Goal: Task Accomplishment & Management: Use online tool/utility

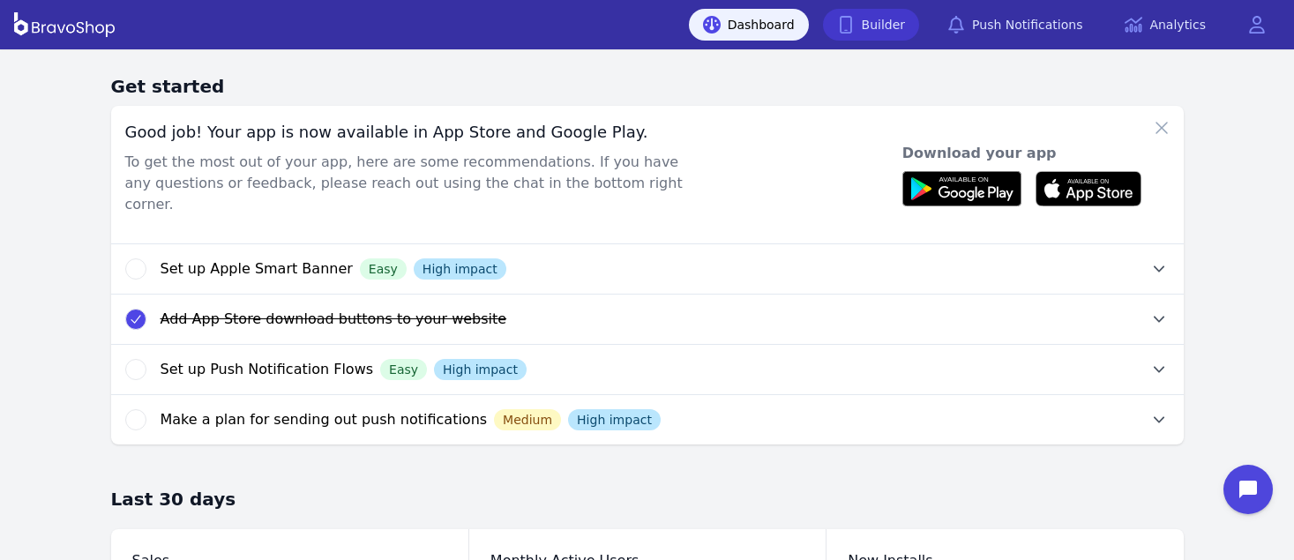
click at [898, 19] on link "Builder" at bounding box center [871, 25] width 97 height 32
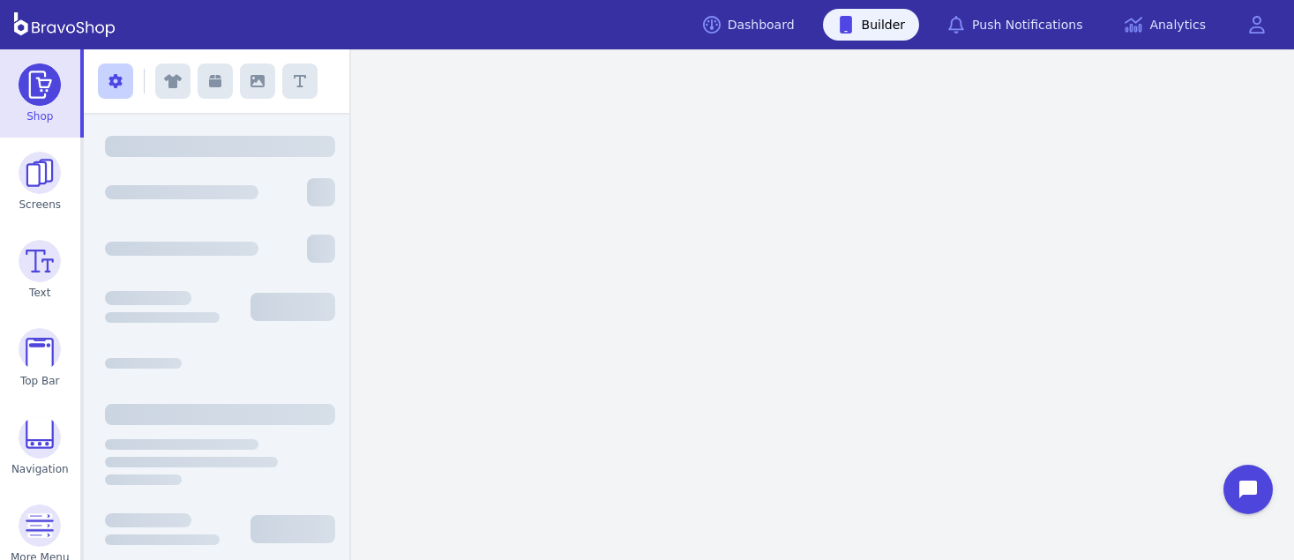
scroll to position [107, 0]
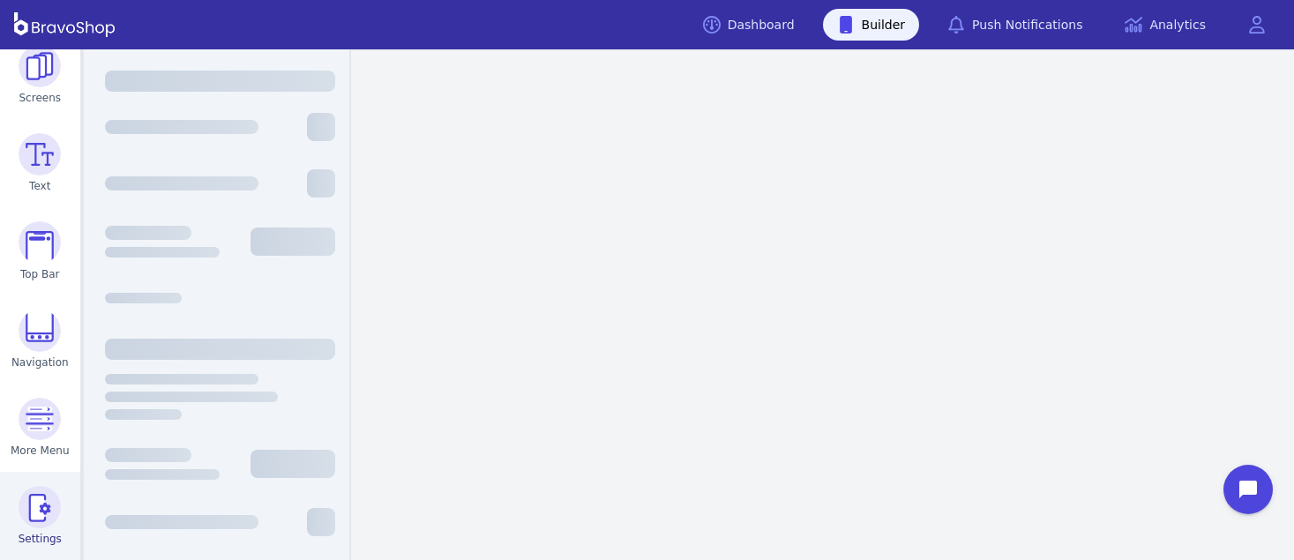
click at [27, 508] on img at bounding box center [40, 507] width 42 height 42
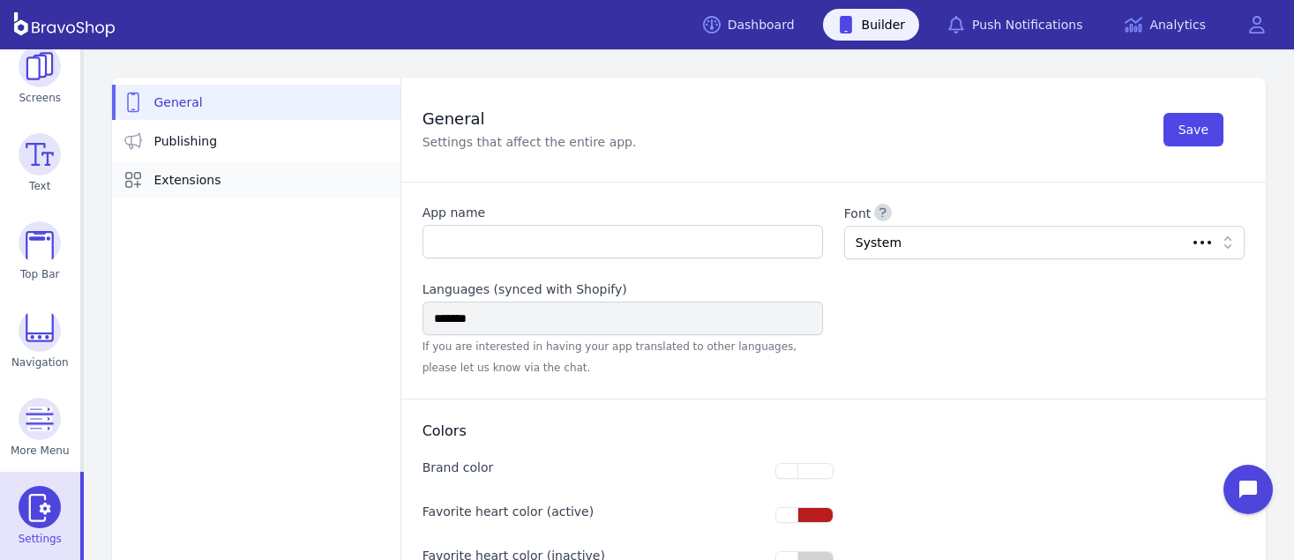
click at [174, 162] on link "Extensions" at bounding box center [256, 179] width 288 height 35
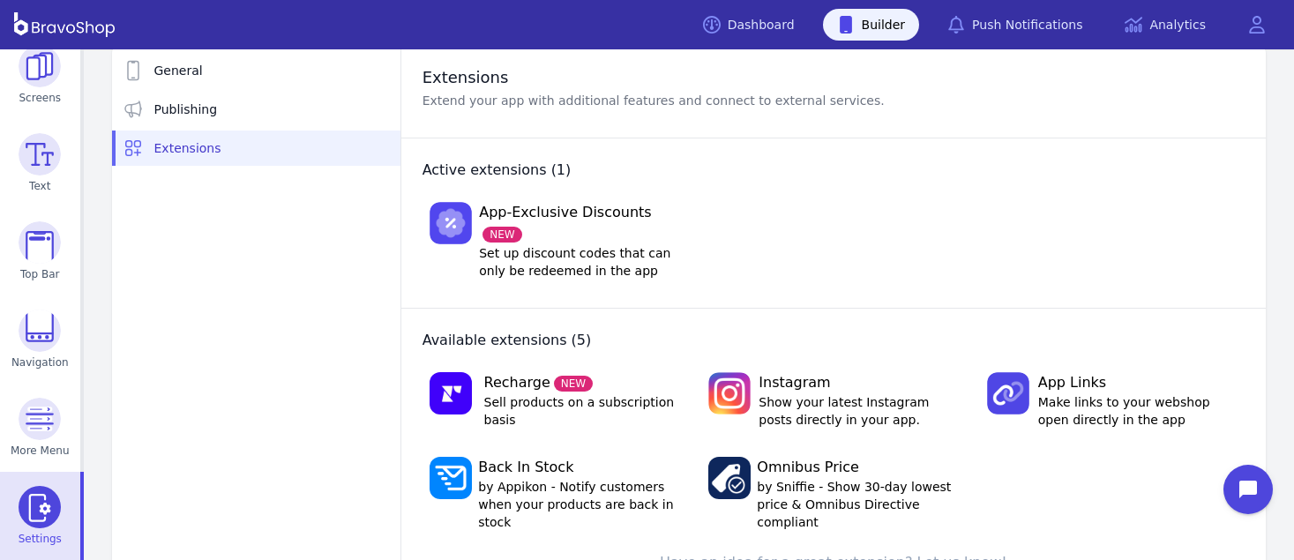
scroll to position [56, 0]
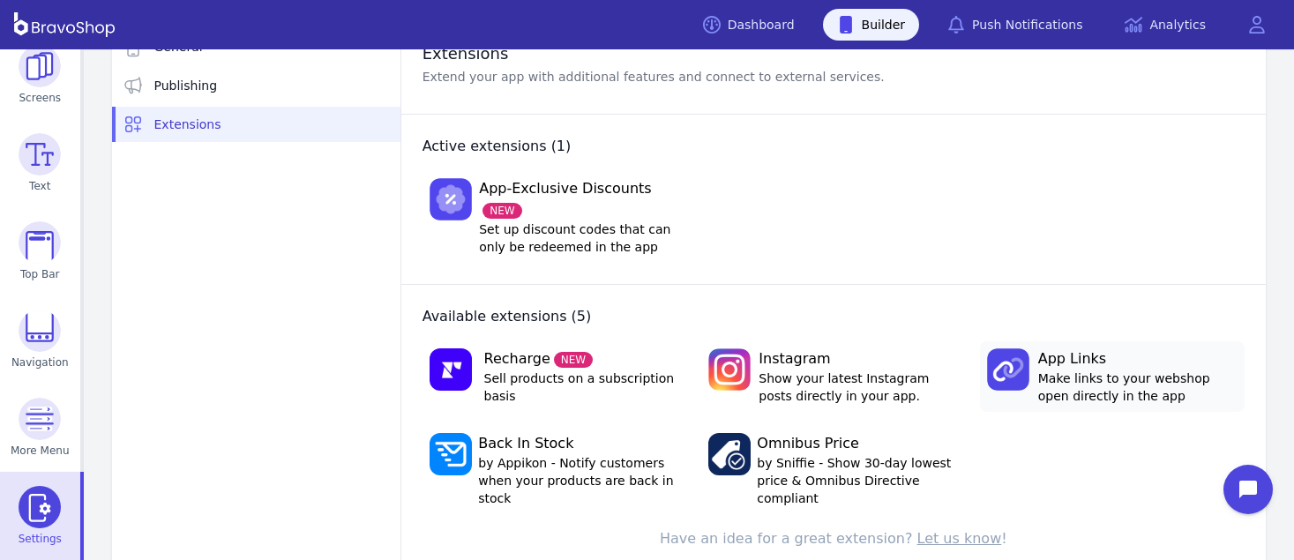
click at [1110, 370] on span "Make links to your webshop open directly in the app" at bounding box center [1137, 387] width 199 height 35
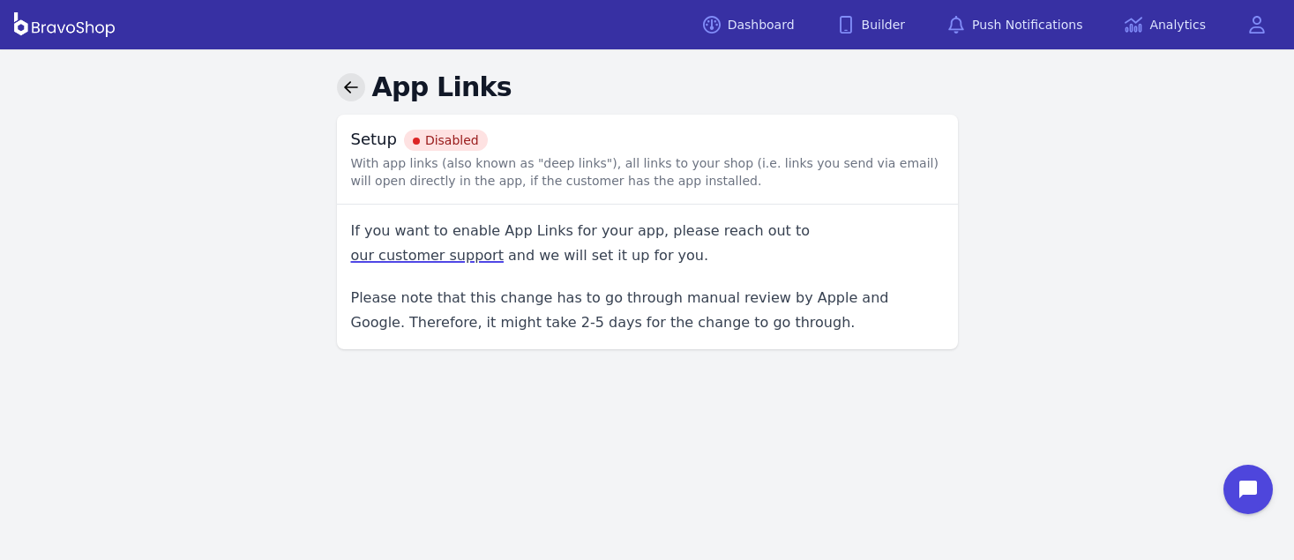
click at [348, 82] on icon at bounding box center [351, 87] width 16 height 16
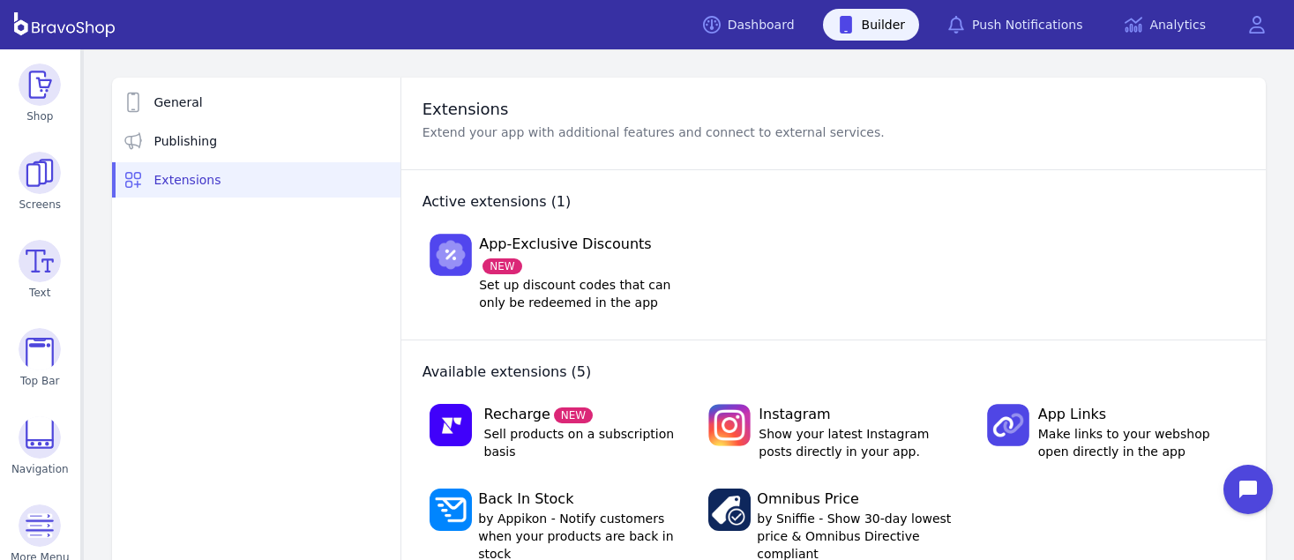
scroll to position [56, 0]
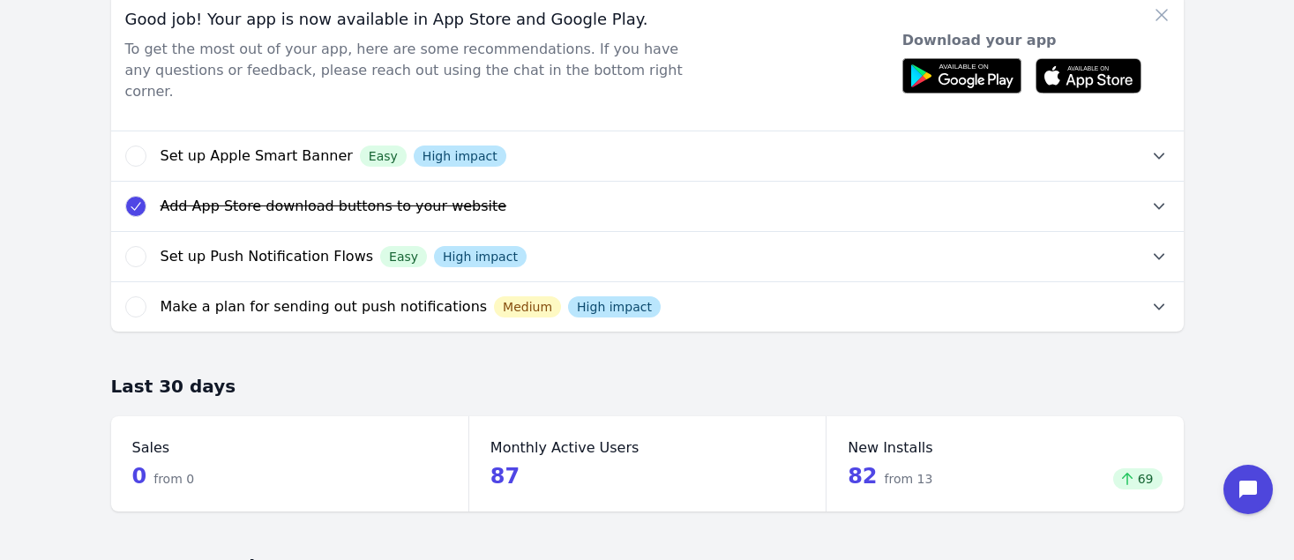
scroll to position [116, 0]
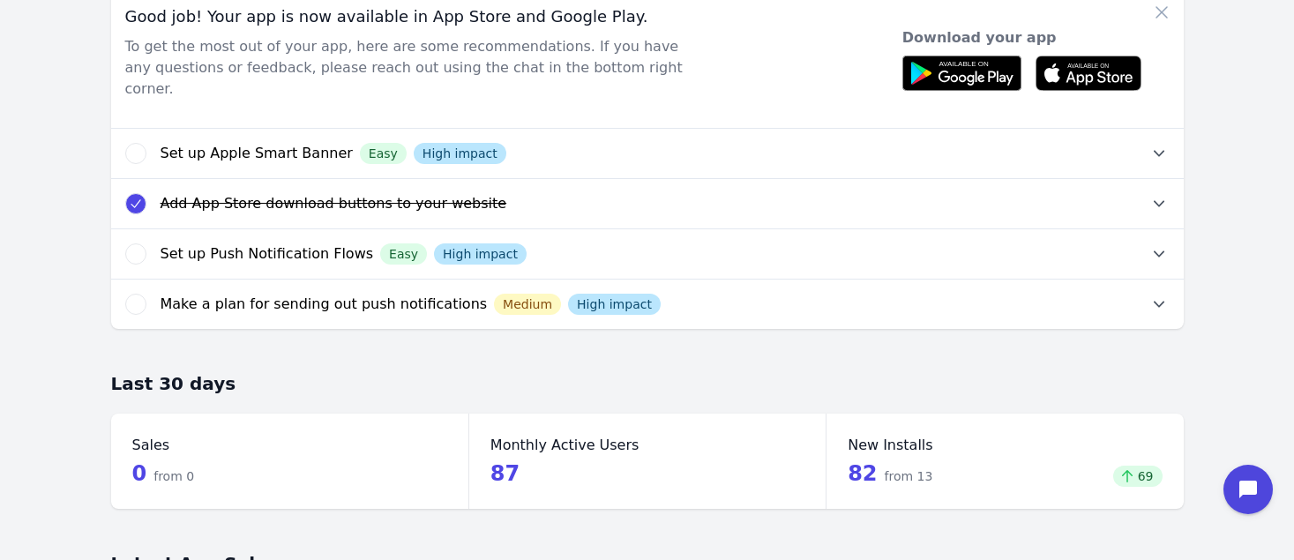
click at [965, 179] on button "Add App Store download buttons to your website Easy High impact" at bounding box center [672, 203] width 1023 height 49
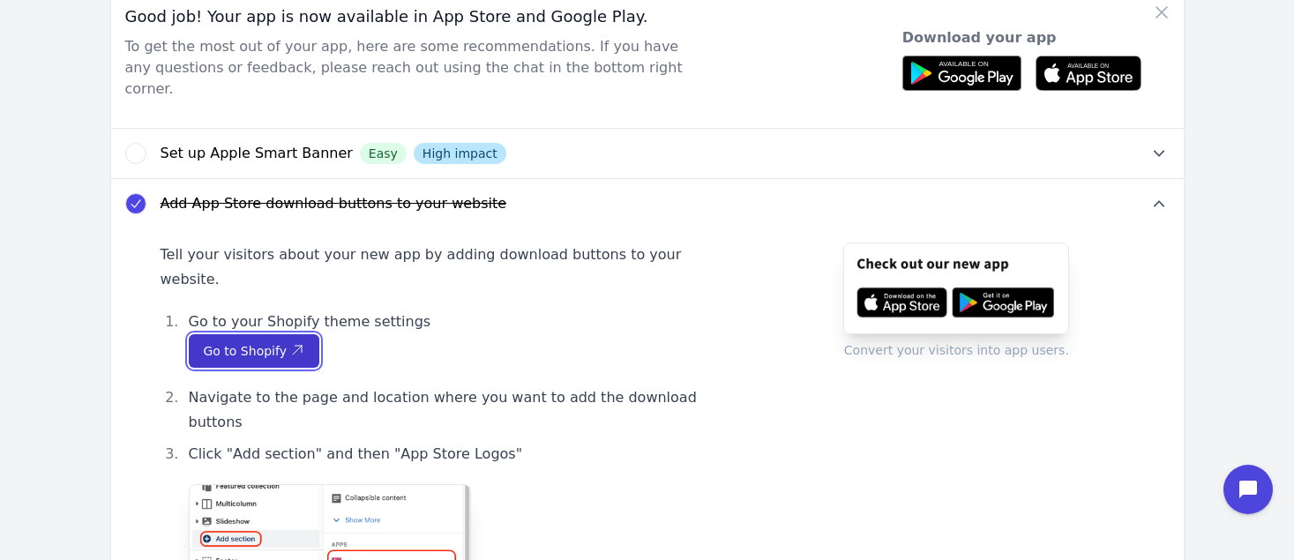
click at [275, 342] on span "Go to Shopify" at bounding box center [254, 351] width 101 height 18
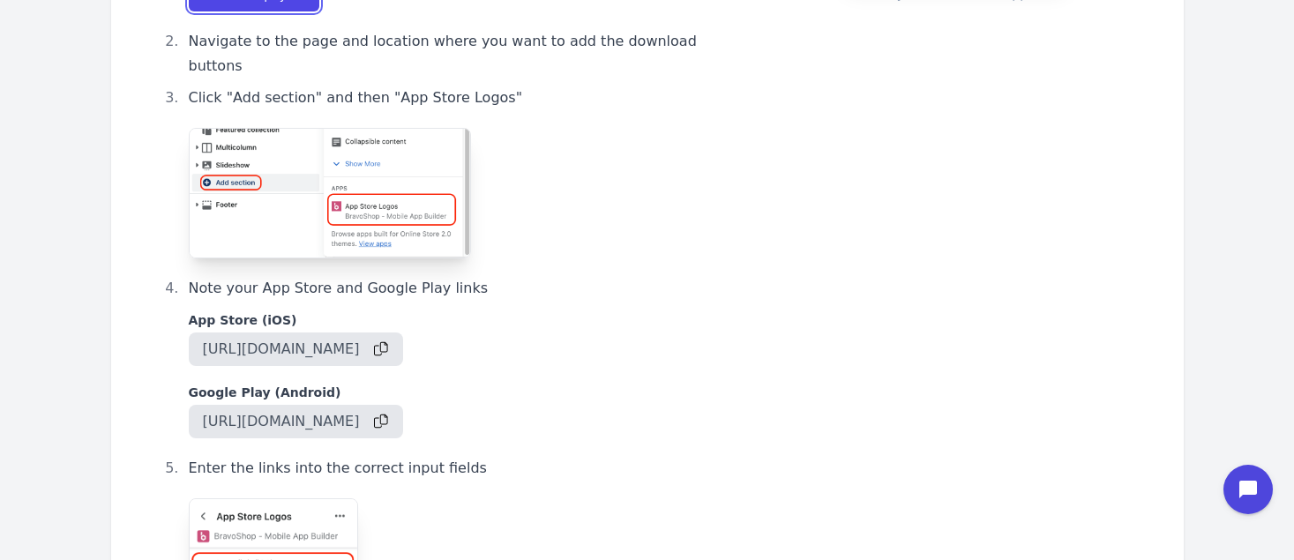
scroll to position [479, 0]
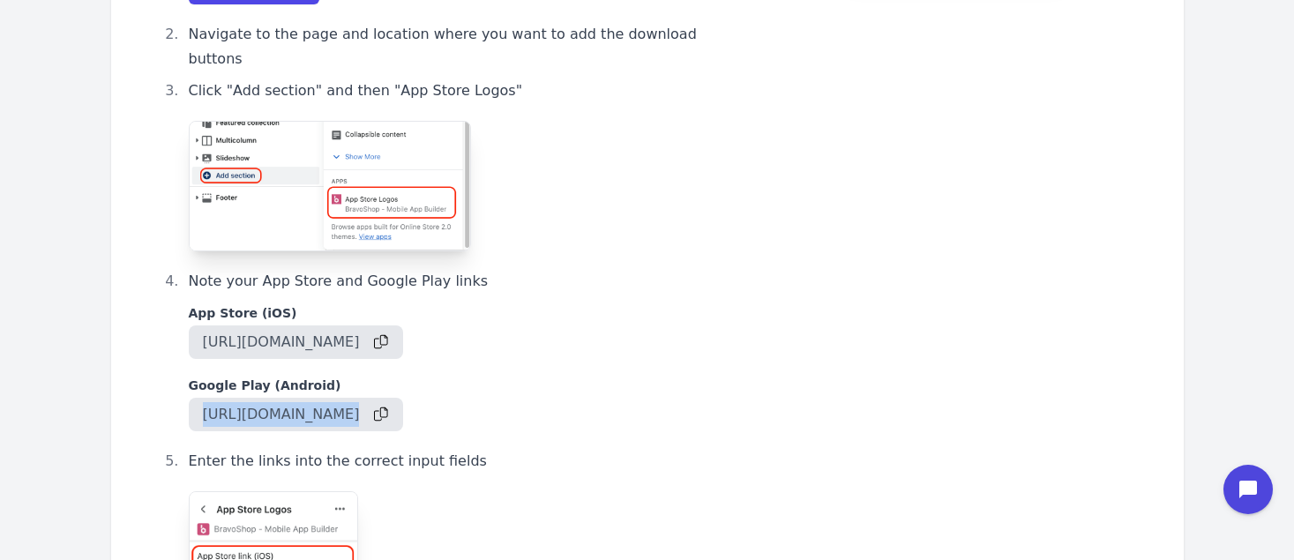
drag, startPoint x: 205, startPoint y: 370, endPoint x: 543, endPoint y: 370, distance: 338.7
click at [543, 370] on li "Note your App Store and Google Play links App Store (iOS) [URL][DOMAIN_NAME] Go…" at bounding box center [463, 350] width 561 height 162
click at [388, 408] on icon "button" at bounding box center [381, 415] width 14 height 14
click at [388, 334] on icon "button" at bounding box center [381, 342] width 14 height 16
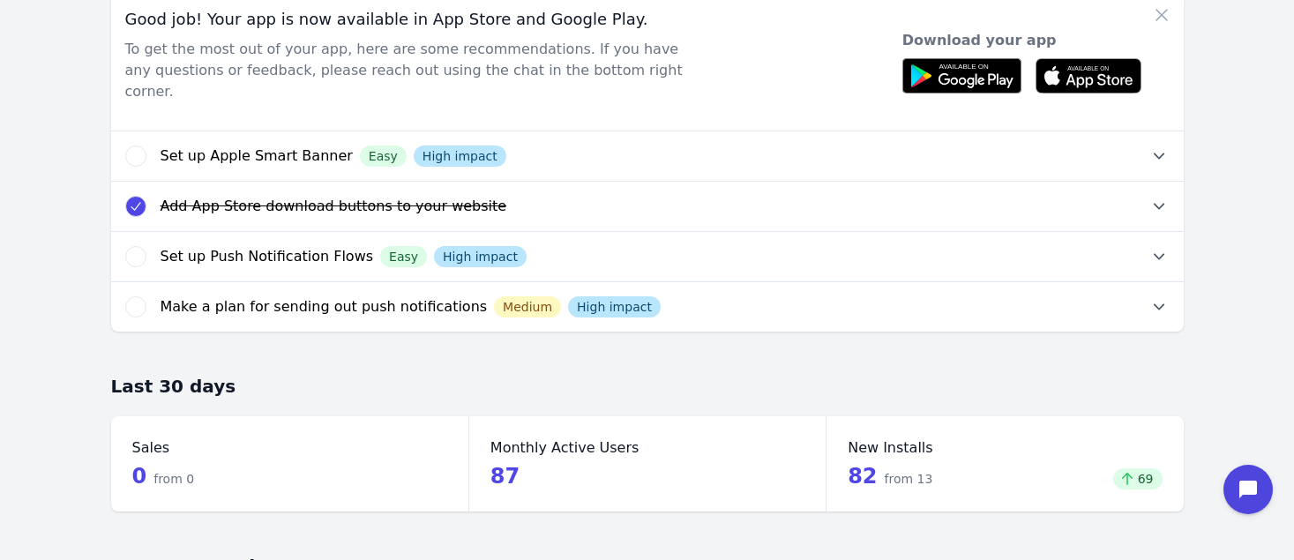
scroll to position [116, 0]
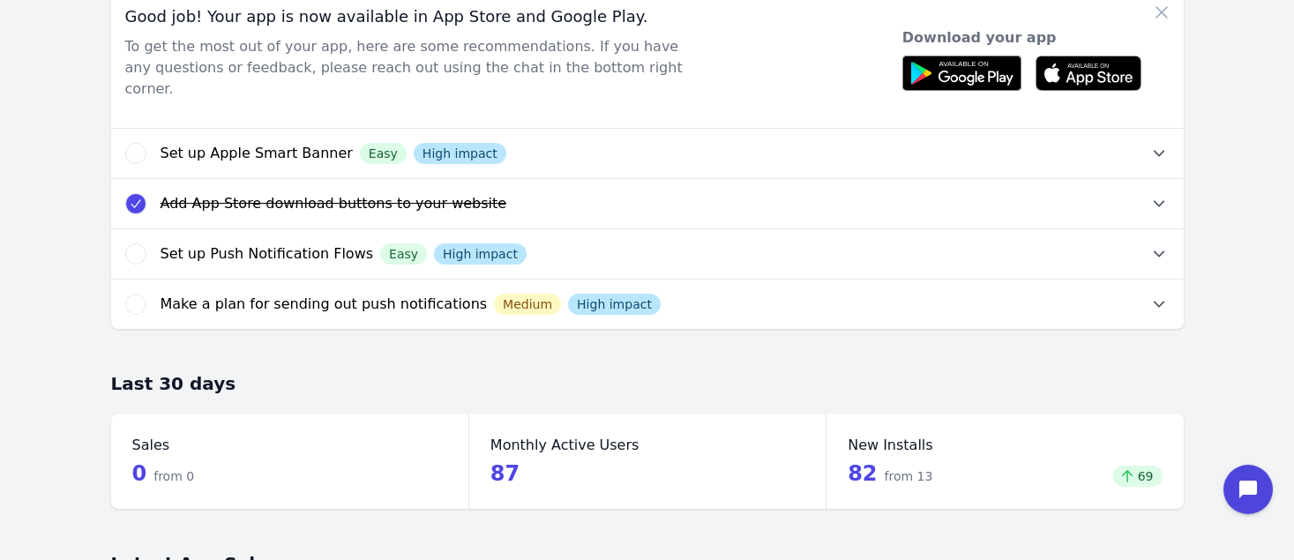
click at [965, 179] on button "Add App Store download buttons to your website Easy High impact" at bounding box center [672, 203] width 1023 height 49
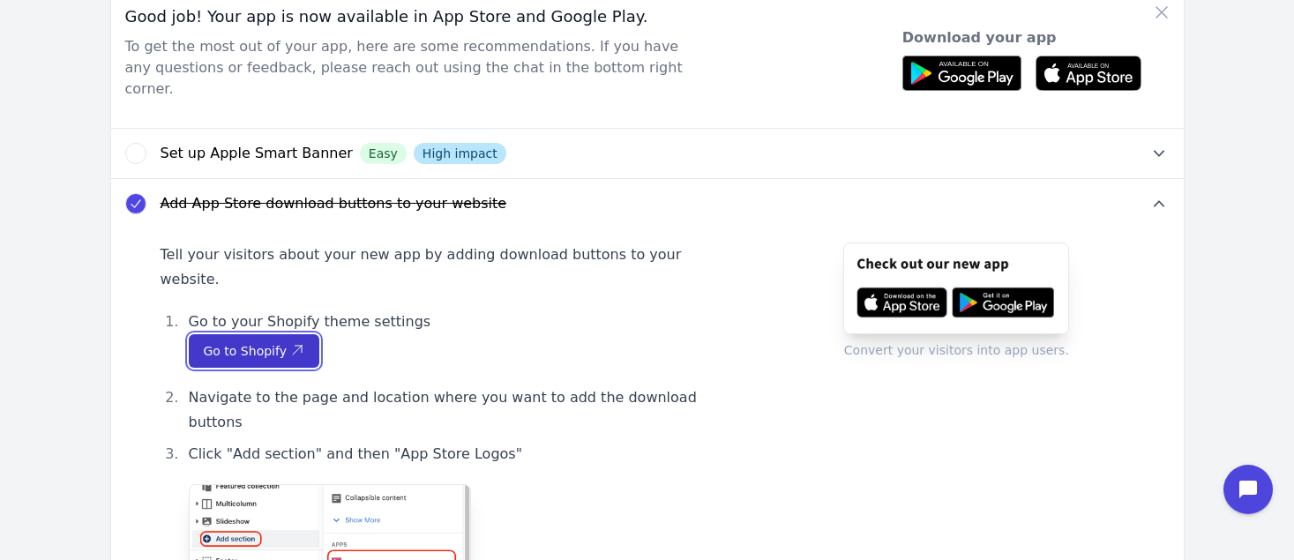
click at [275, 342] on span "Go to Shopify" at bounding box center [254, 351] width 101 height 18
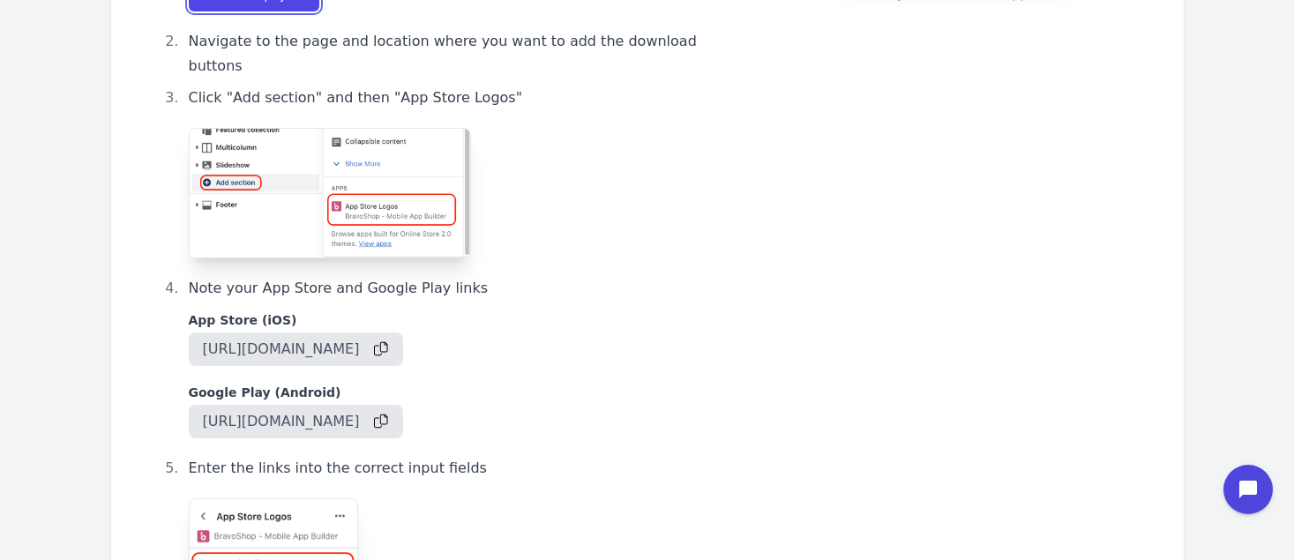
scroll to position [479, 0]
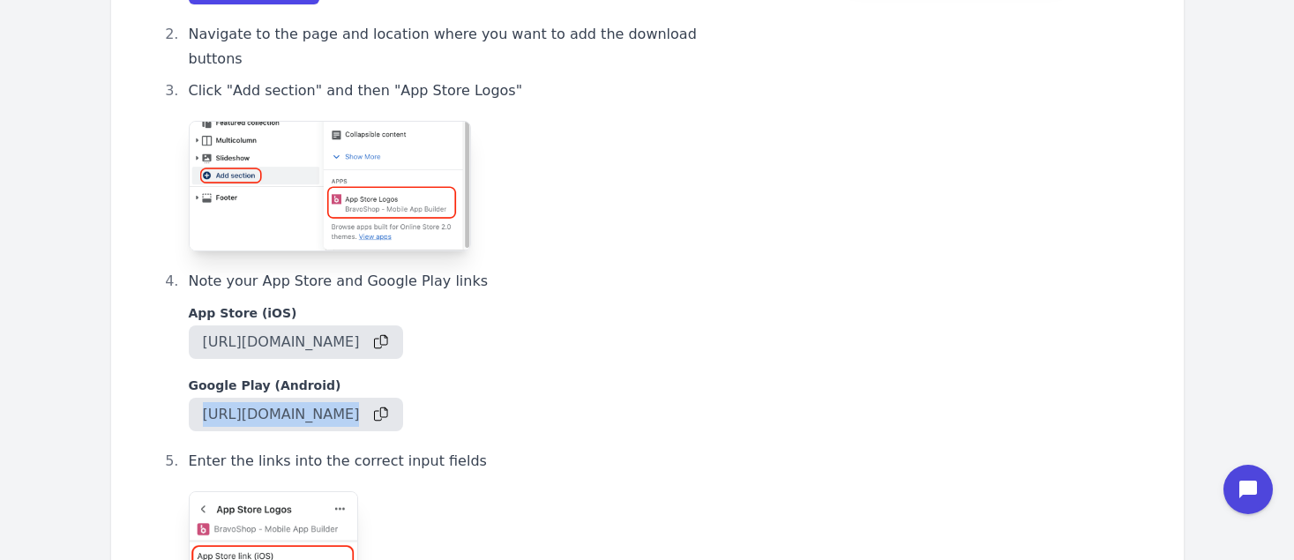
drag, startPoint x: 205, startPoint y: 370, endPoint x: 543, endPoint y: 370, distance: 338.7
click at [543, 370] on li "Note your App Store and Google Play links App Store (iOS) [URL][DOMAIN_NAME] Go…" at bounding box center [463, 350] width 561 height 162
click at [388, 408] on icon "button" at bounding box center [381, 415] width 14 height 14
click at [388, 334] on icon "button" at bounding box center [381, 342] width 14 height 16
